Goal: Find specific page/section: Find specific page/section

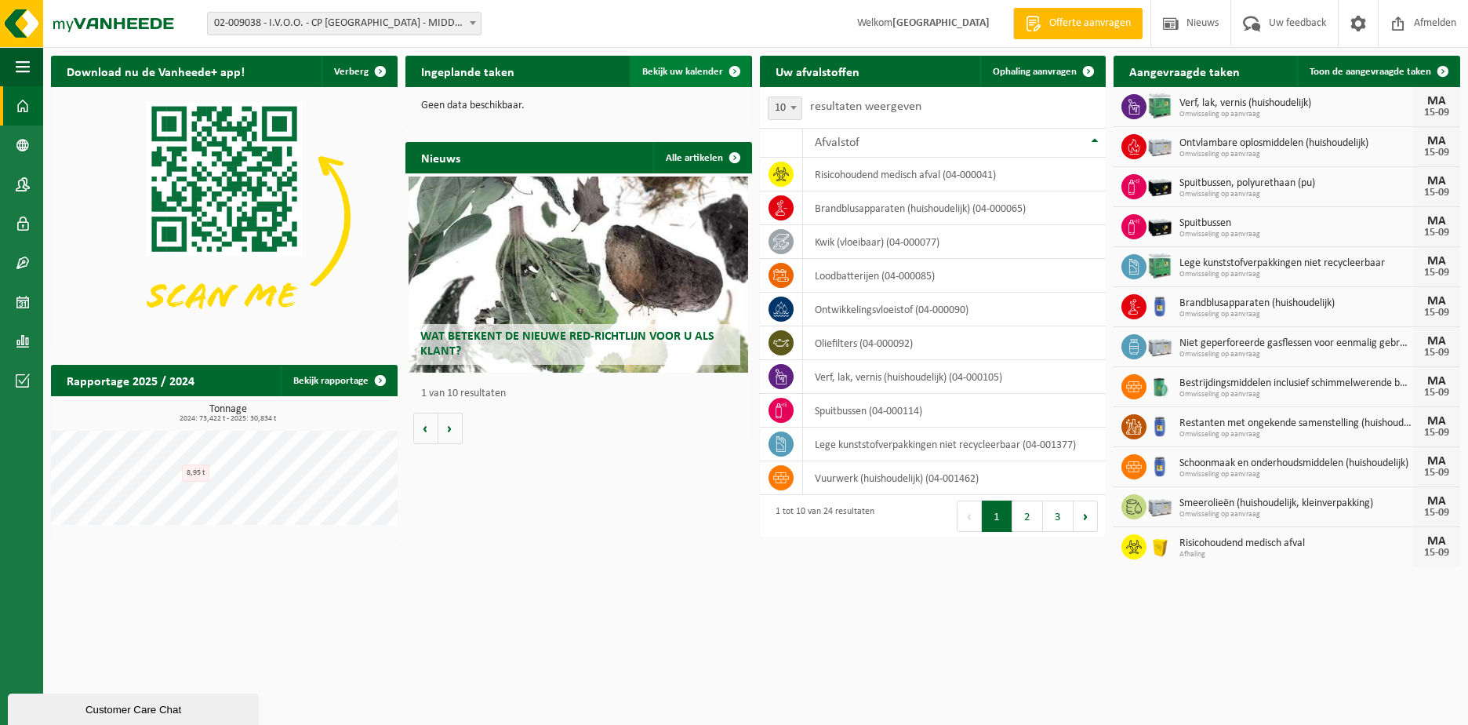
click at [700, 67] on span "Bekijk uw kalender" at bounding box center [682, 72] width 81 height 10
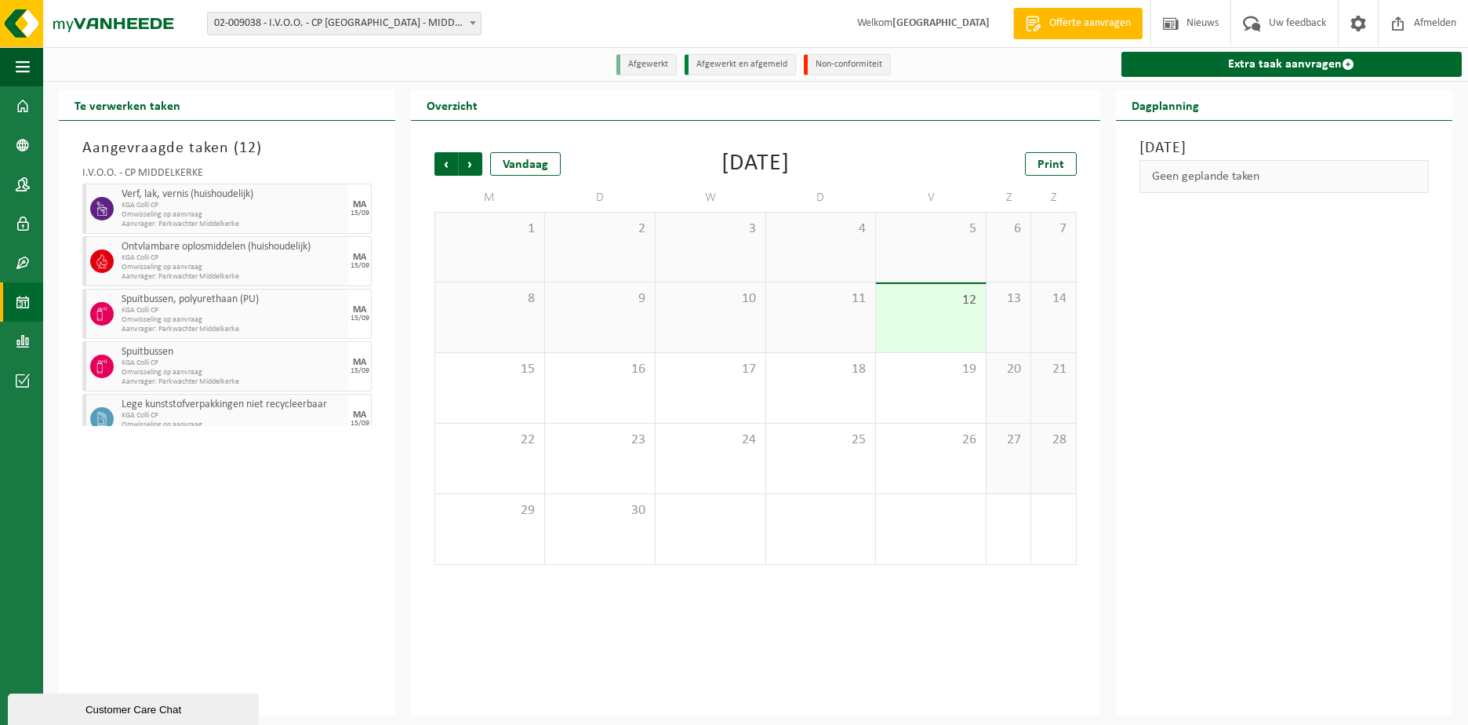
drag, startPoint x: 1286, startPoint y: 251, endPoint x: 1376, endPoint y: 178, distance: 115.4
click at [1290, 248] on div "[DATE] Geen geplande taken" at bounding box center [1284, 418] width 337 height 595
click at [1435, 20] on span "Afmelden" at bounding box center [1435, 23] width 50 height 46
